Goal: Information Seeking & Learning: Learn about a topic

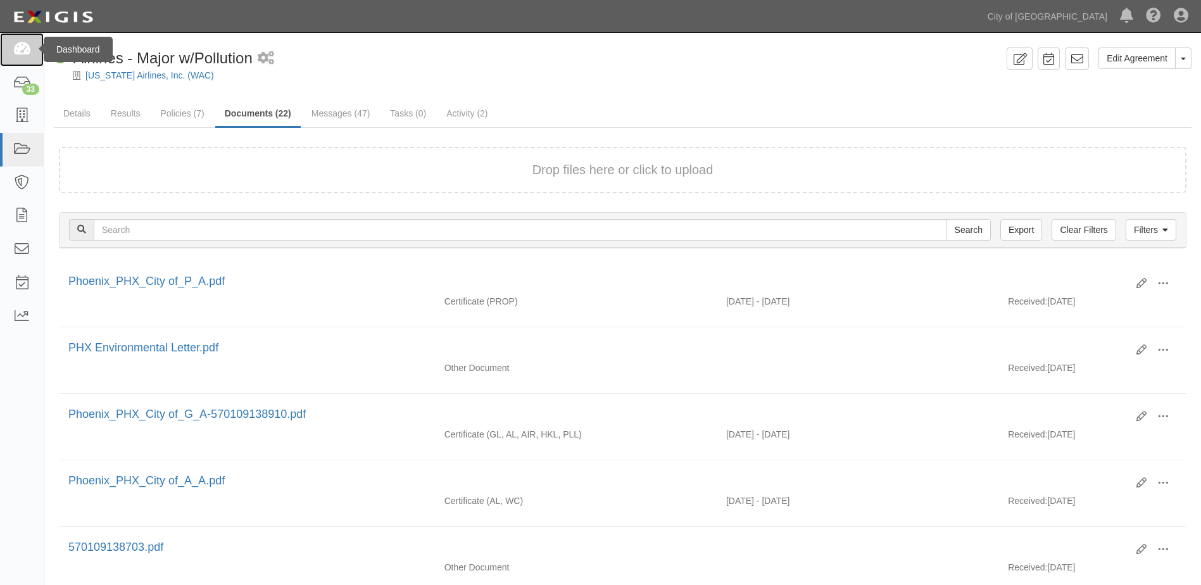
click at [20, 54] on icon at bounding box center [22, 49] width 18 height 15
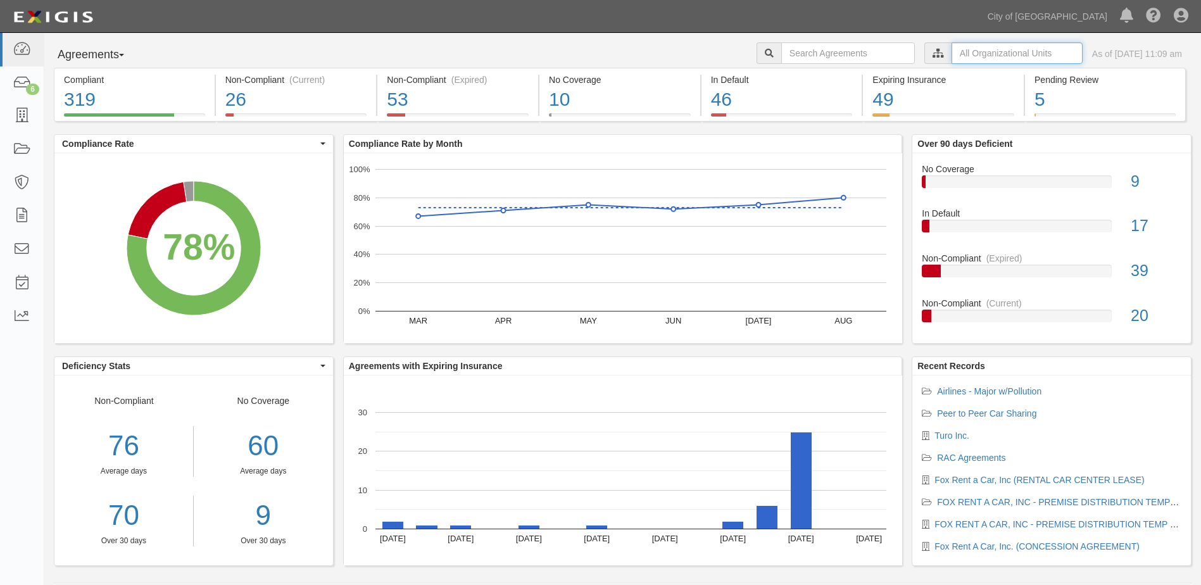
click at [951, 55] on input "text" at bounding box center [1016, 53] width 131 height 22
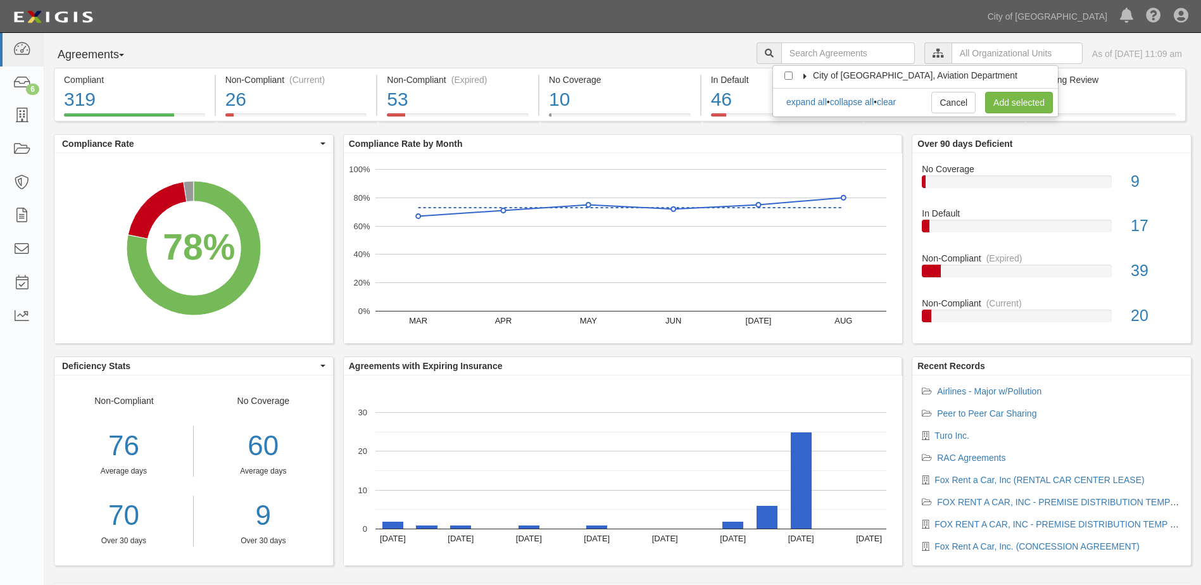
click at [802, 74] on icon at bounding box center [805, 76] width 9 height 6
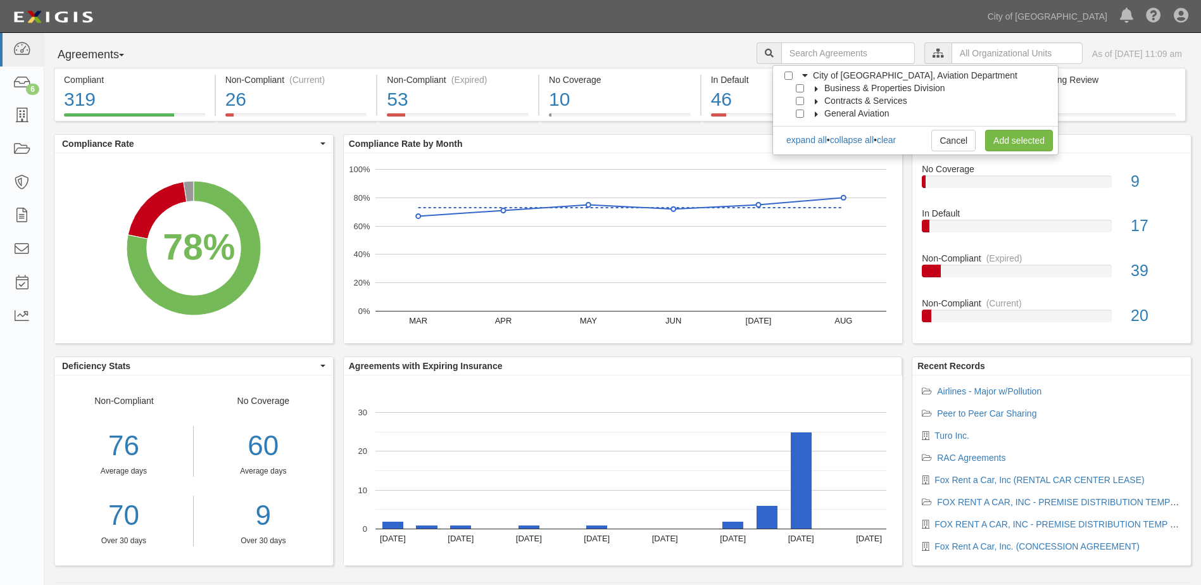
click at [812, 89] on icon at bounding box center [816, 89] width 9 height 6
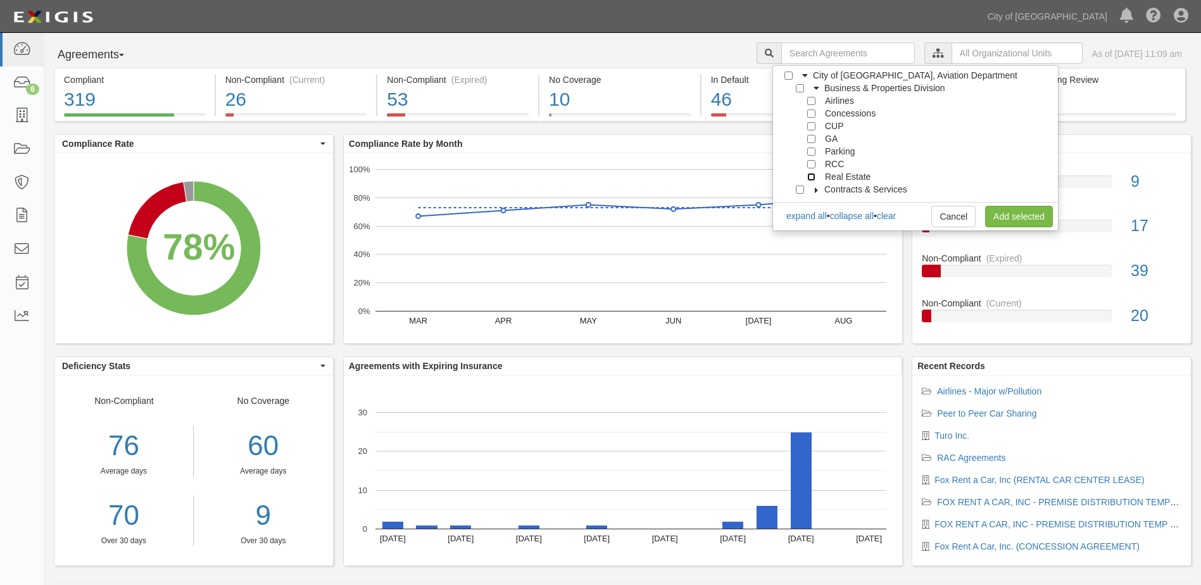
click at [808, 176] on input "Real Estate" at bounding box center [811, 177] width 8 height 8
checkbox input "true"
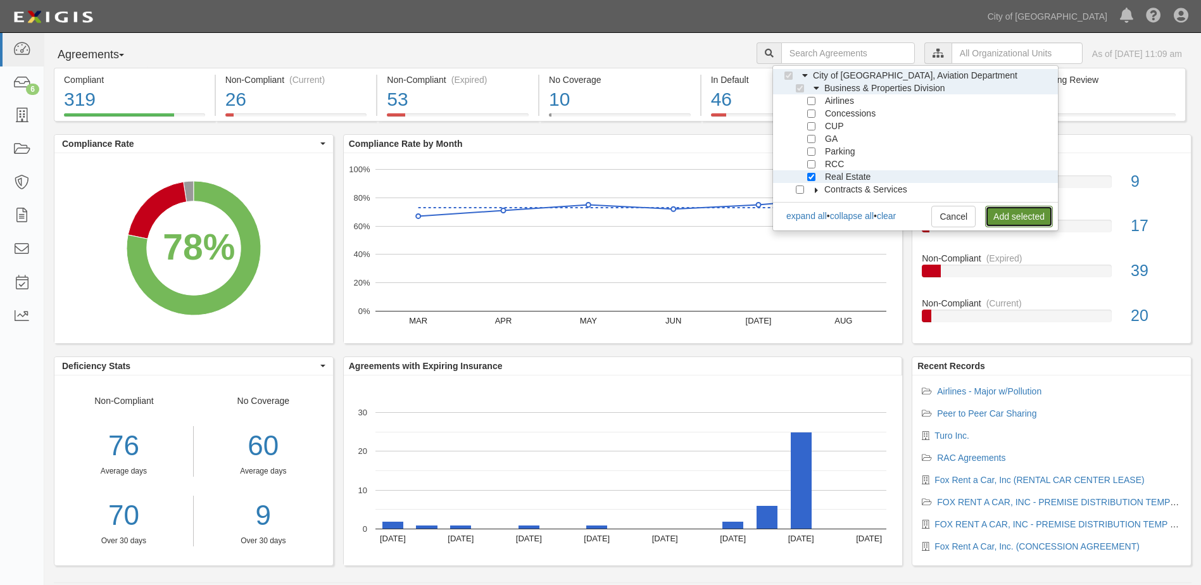
click at [1046, 223] on link "Add selected" at bounding box center [1019, 217] width 68 height 22
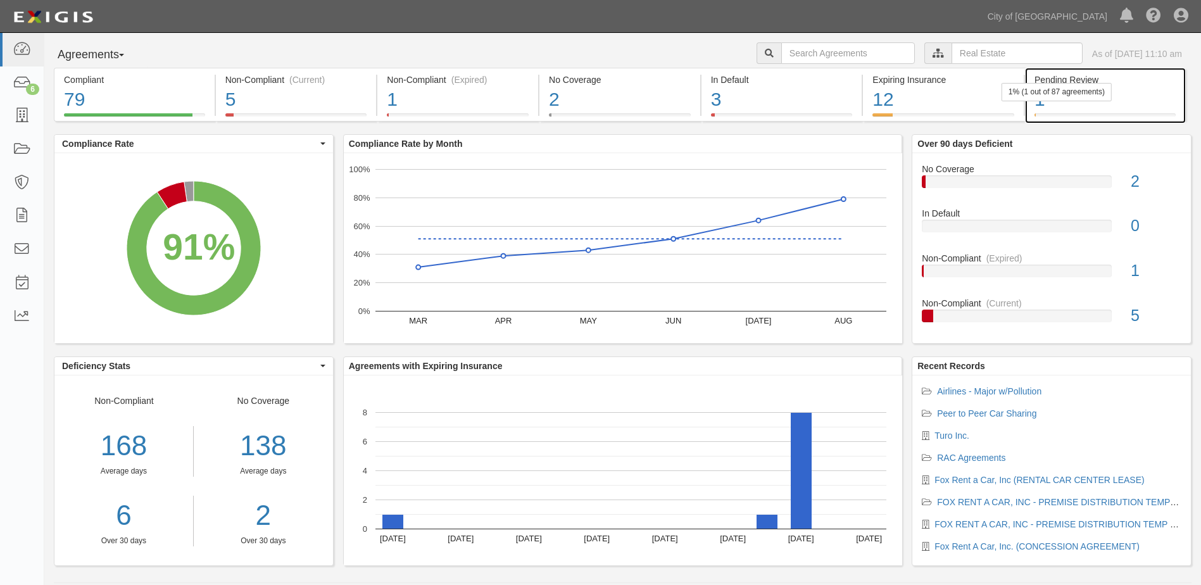
click at [1056, 104] on div "1" at bounding box center [1104, 99] width 141 height 27
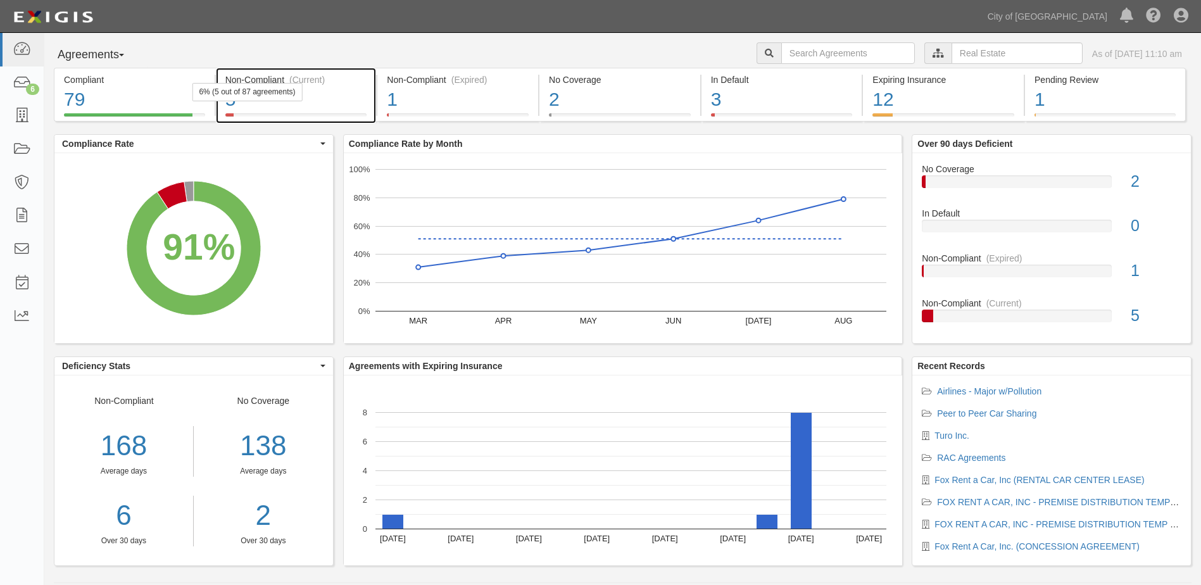
click at [268, 101] on div "5" at bounding box center [296, 99] width 142 height 27
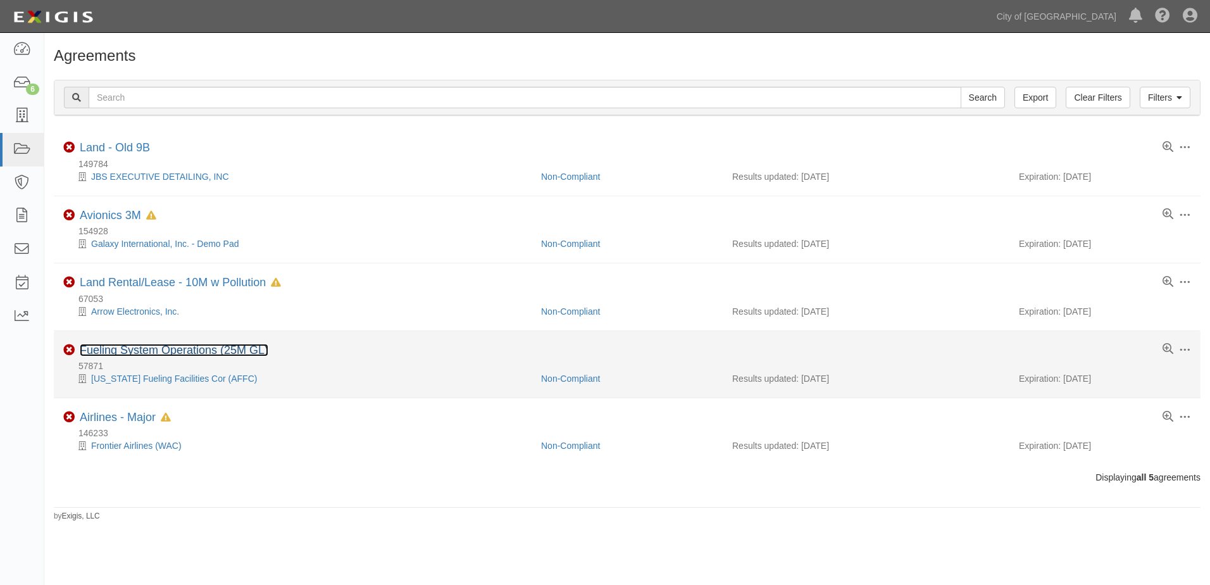
click at [190, 353] on link "Fueling System Operations (25M GL)" at bounding box center [174, 350] width 189 height 13
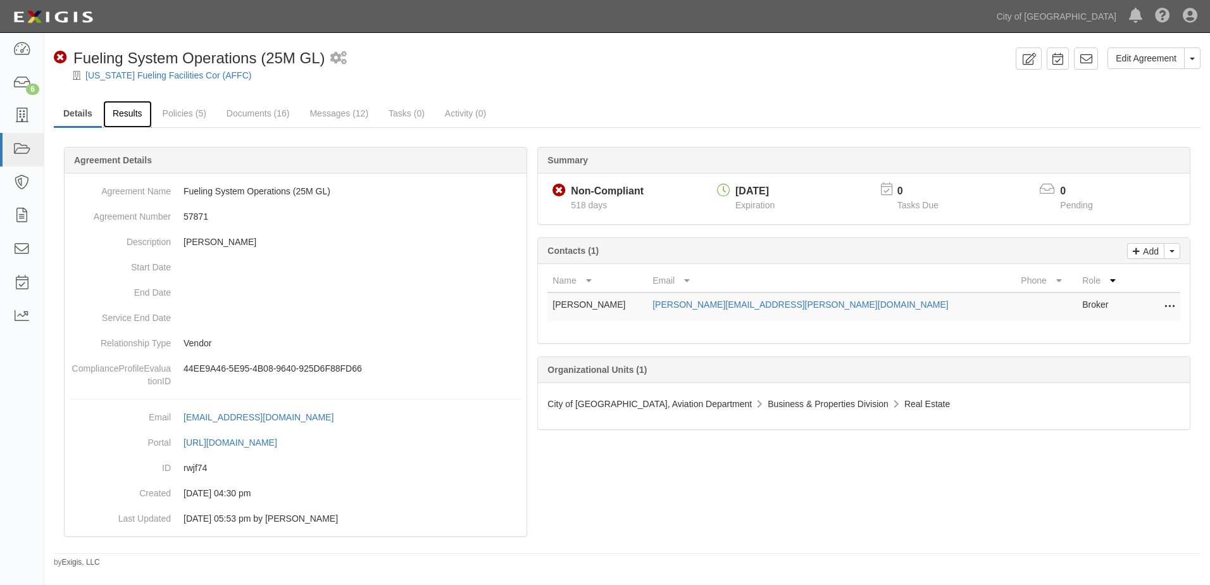
click at [135, 111] on link "Results" at bounding box center [127, 114] width 49 height 27
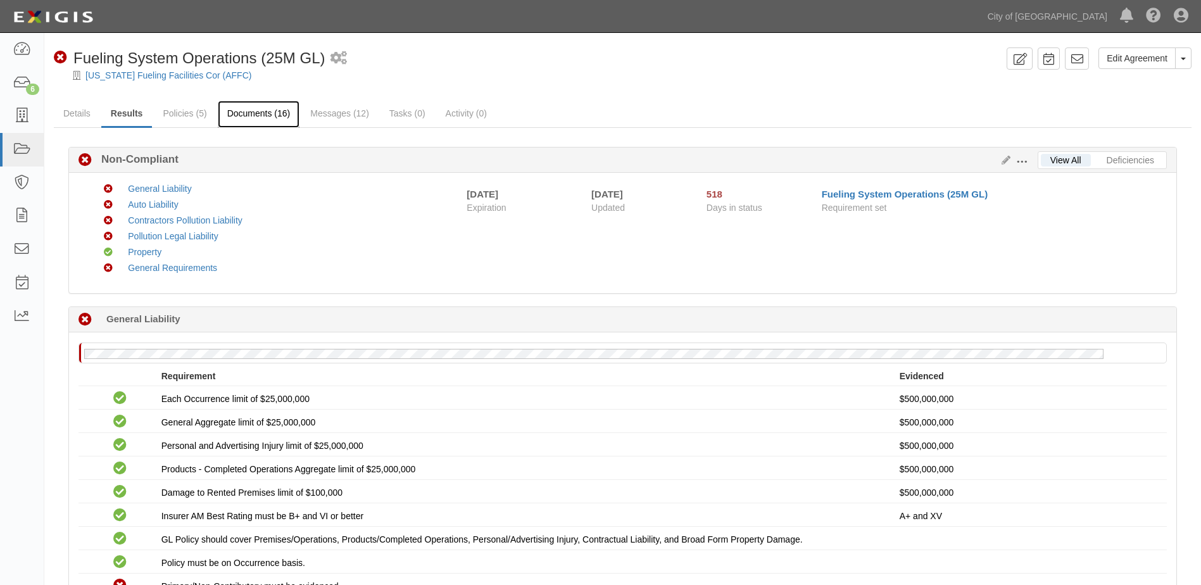
click at [253, 119] on link "Documents (16)" at bounding box center [259, 114] width 82 height 27
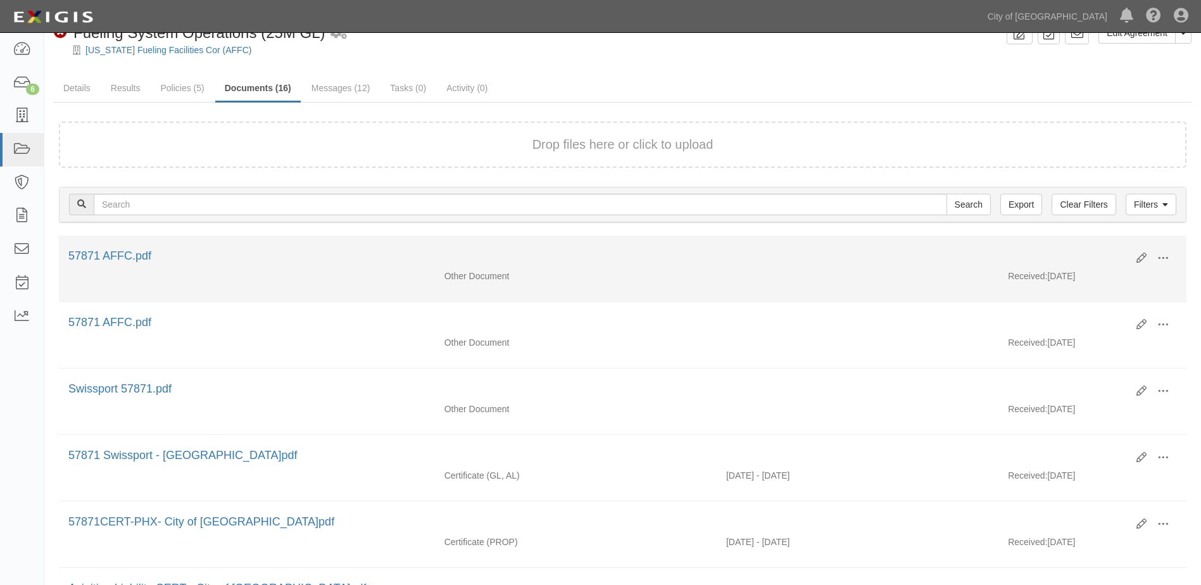
scroll to position [63, 0]
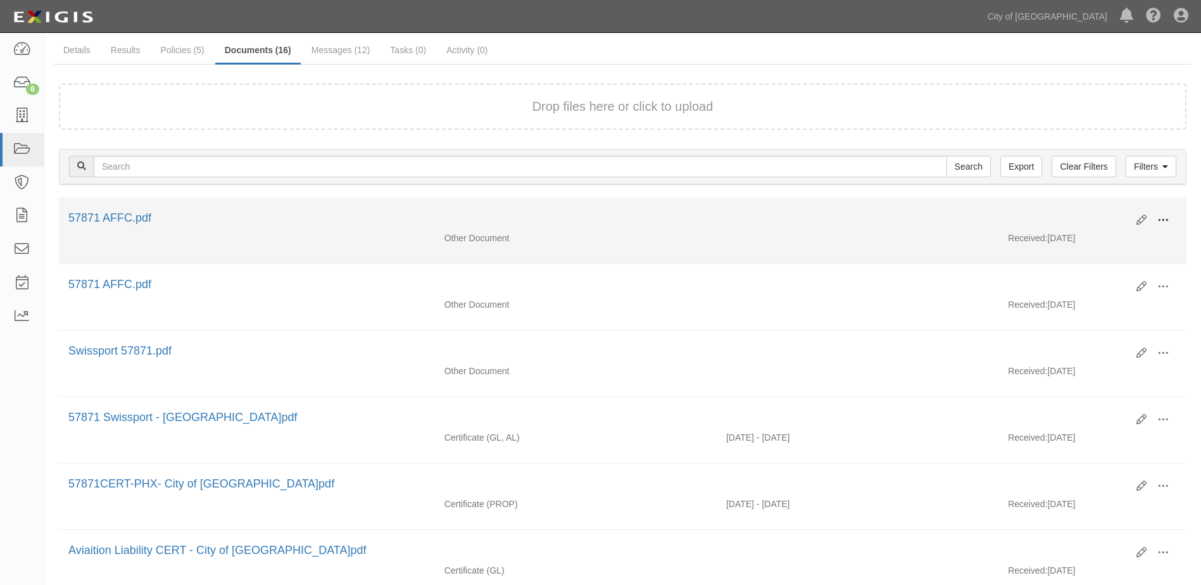
click at [1159, 220] on span at bounding box center [1162, 220] width 11 height 11
click at [1068, 235] on link "View" at bounding box center [1101, 238] width 100 height 23
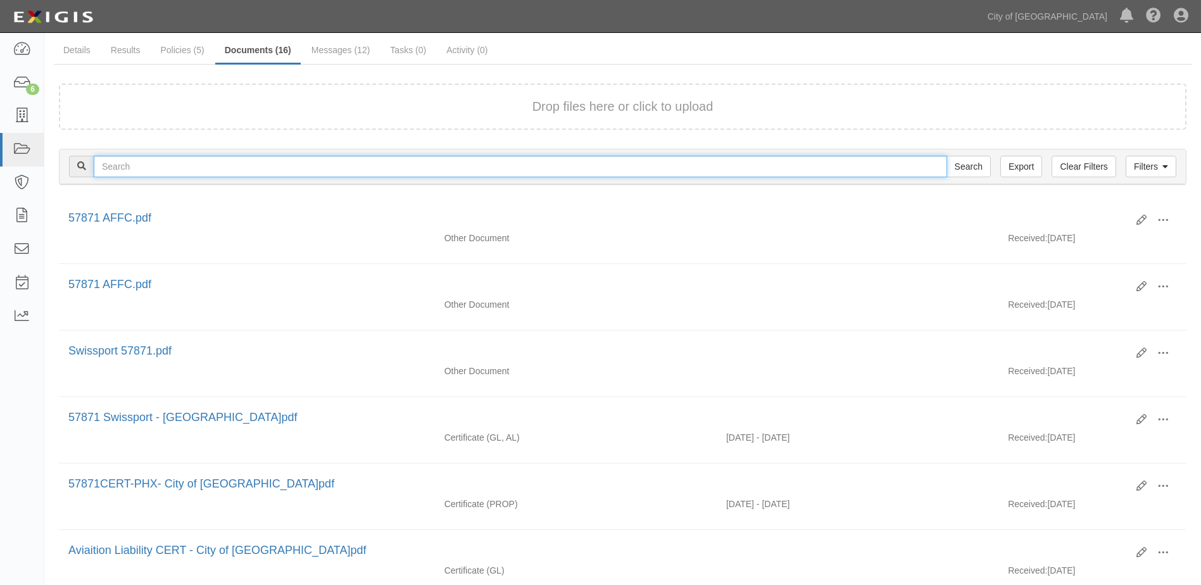
click at [358, 156] on input "text" at bounding box center [520, 167] width 853 height 22
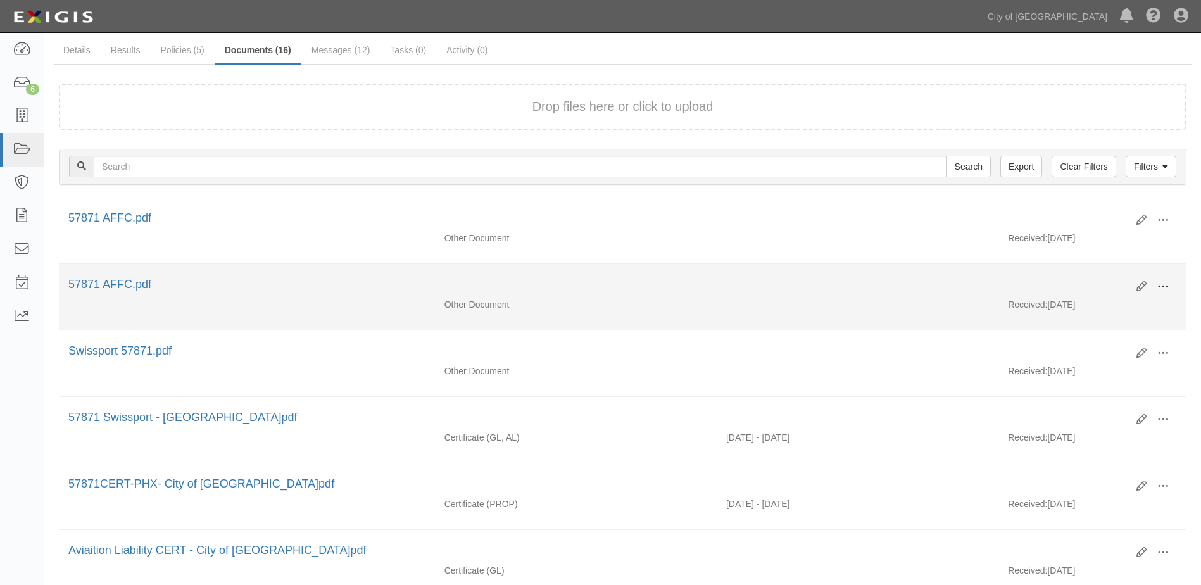
click at [1158, 284] on span at bounding box center [1162, 286] width 11 height 11
click at [1108, 308] on link "View" at bounding box center [1101, 305] width 100 height 23
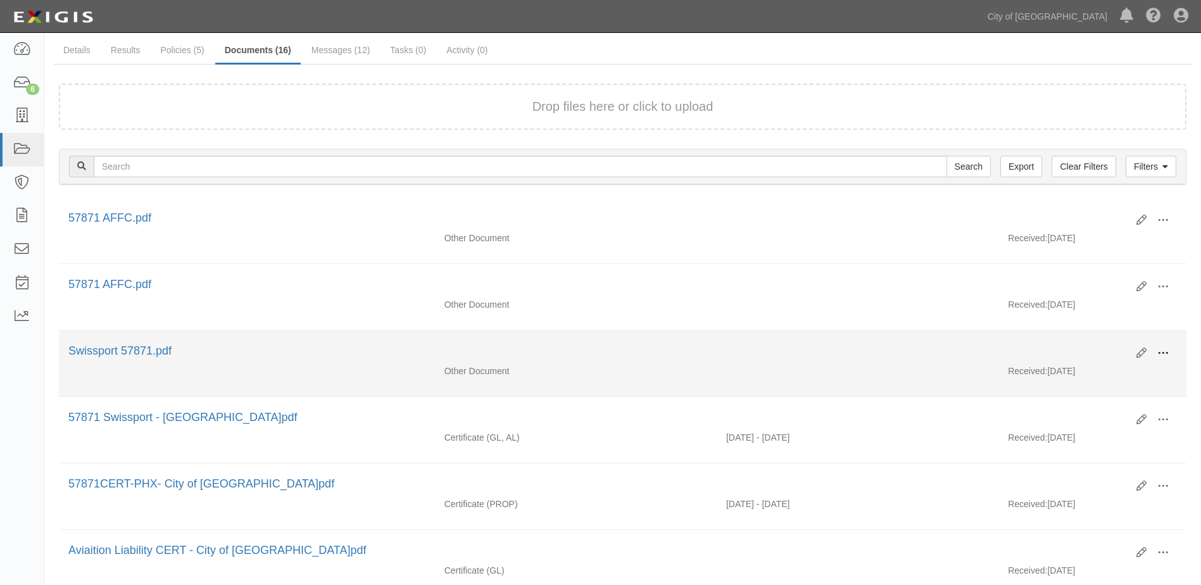
click at [1166, 351] on span at bounding box center [1162, 352] width 11 height 11
click at [1088, 368] on link "View" at bounding box center [1101, 371] width 100 height 23
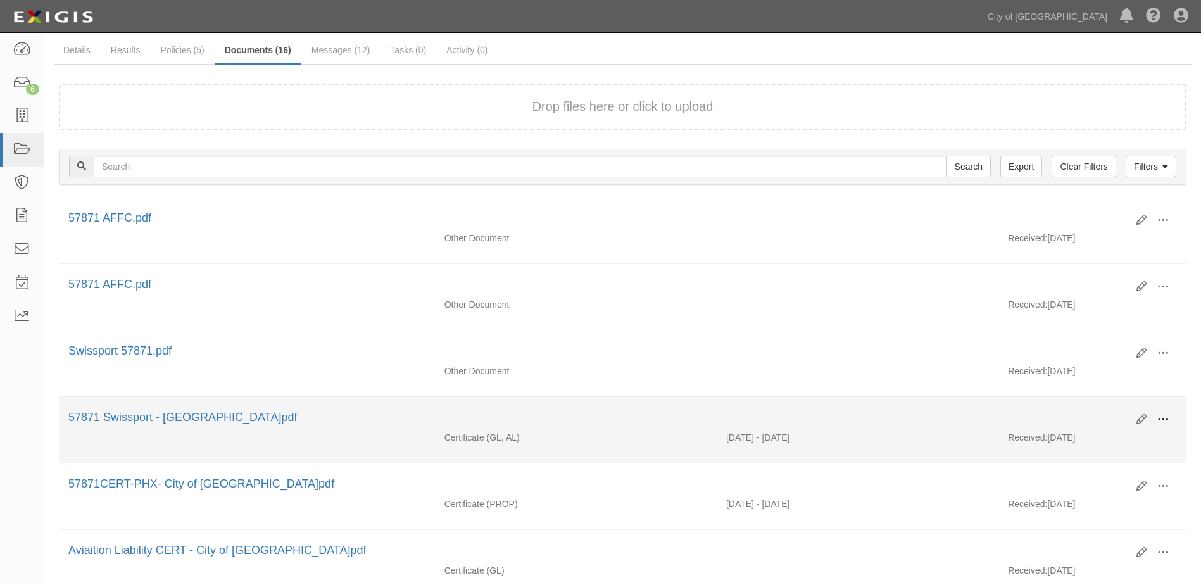
click at [1166, 419] on span at bounding box center [1162, 419] width 11 height 11
click at [1080, 437] on link "View" at bounding box center [1101, 438] width 100 height 23
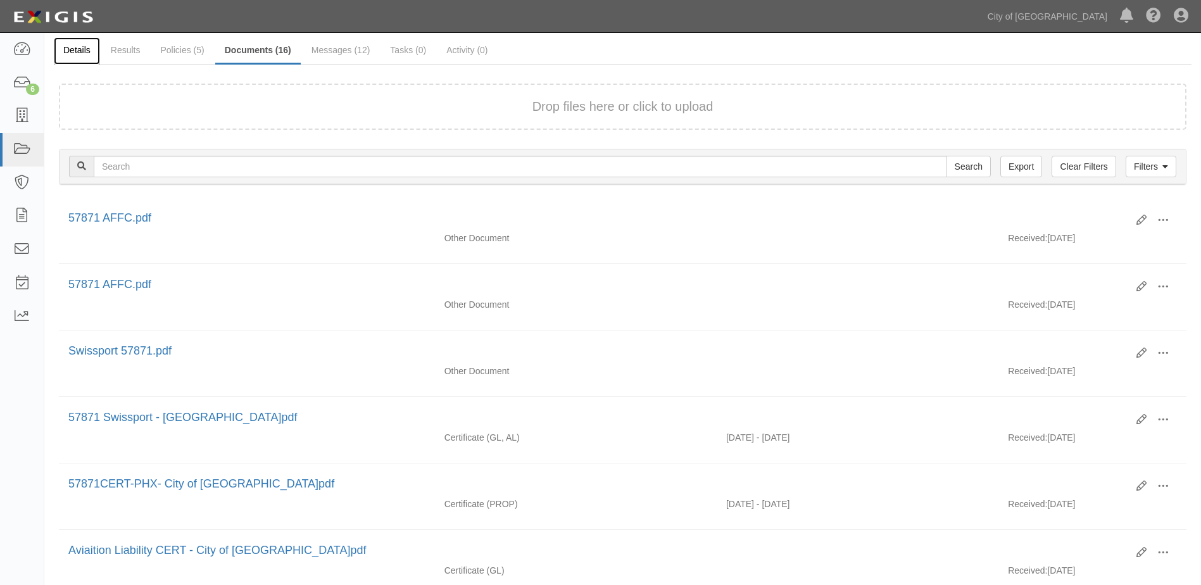
click at [83, 44] on link "Details" at bounding box center [77, 50] width 46 height 27
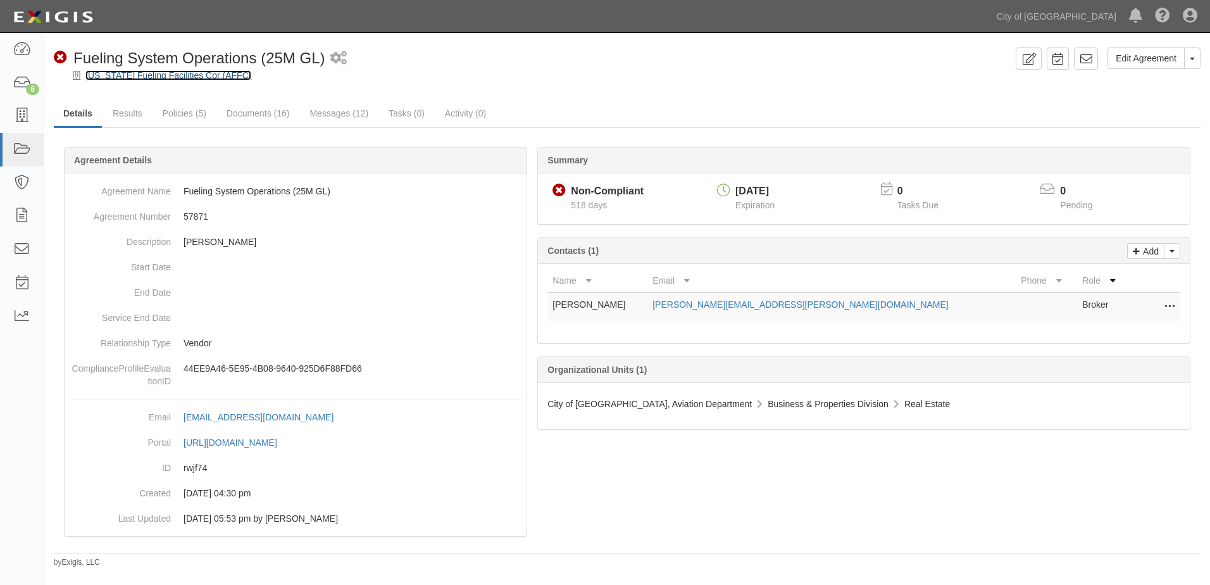
click at [128, 75] on link "[US_STATE] Fueling Facilities Cor (AFFC)" at bounding box center [168, 75] width 166 height 10
